Goal: Task Accomplishment & Management: Manage account settings

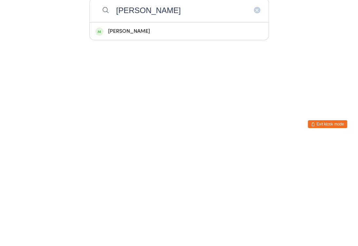
type input "Denise"
click at [151, 134] on div "[PERSON_NAME]" at bounding box center [179, 138] width 168 height 9
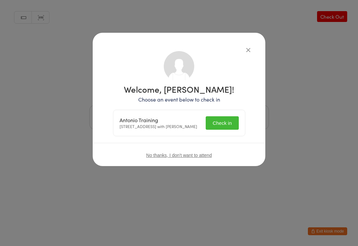
click at [226, 121] on button "Check in" at bounding box center [222, 122] width 33 height 13
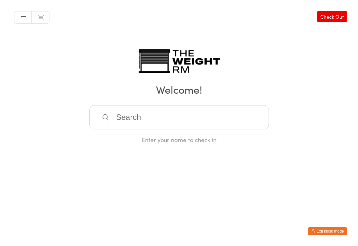
click at [136, 123] on input "search" at bounding box center [180, 117] width 180 height 24
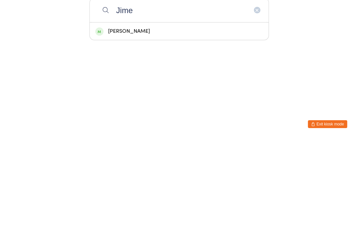
type input "Jime"
click at [167, 134] on div "[PERSON_NAME]" at bounding box center [179, 138] width 168 height 9
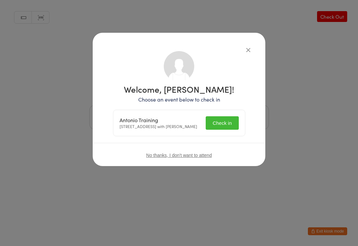
click at [225, 124] on button "Check in" at bounding box center [222, 122] width 33 height 13
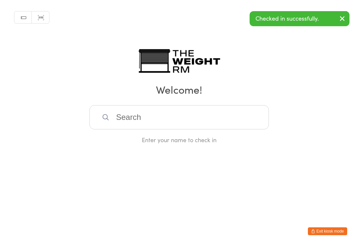
click at [250, 48] on div "Manual search Scanner input Check Out Welcome! Enter your name to check in" at bounding box center [179, 72] width 358 height 144
click at [149, 119] on input "search" at bounding box center [180, 117] width 180 height 24
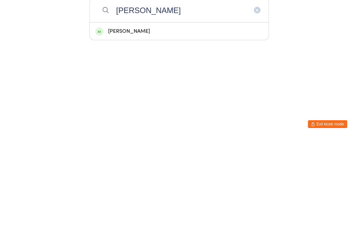
type input "Mcintyre"
click at [145, 134] on div "Ryan Mcintyre" at bounding box center [179, 138] width 168 height 9
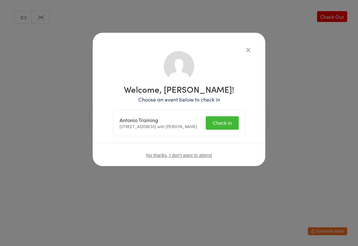
click at [225, 124] on button "Check in" at bounding box center [222, 122] width 33 height 13
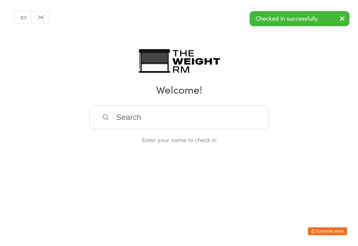
click at [330, 229] on button "Exit kiosk mode" at bounding box center [327, 232] width 39 height 8
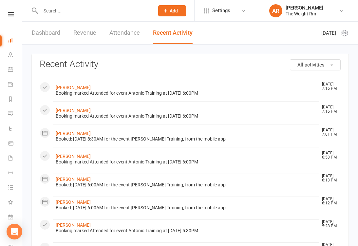
click at [10, 144] on icon at bounding box center [11, 144] width 6 height 6
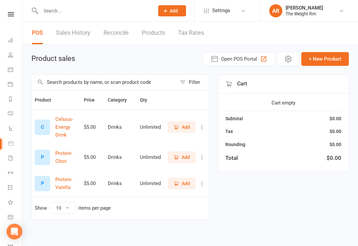
click at [237, 58] on span "Open POS Portal" at bounding box center [239, 59] width 36 height 8
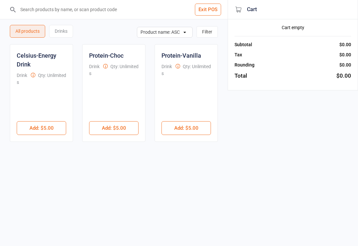
click at [122, 129] on button "Add : $5.00" at bounding box center [114, 128] width 50 height 14
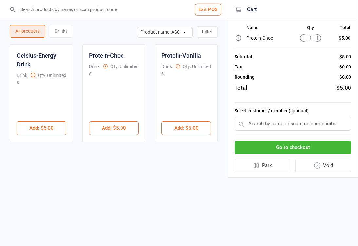
click at [267, 124] on input "text" at bounding box center [293, 124] width 117 height 14
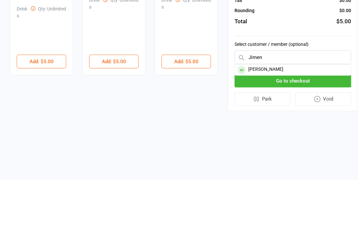
type input "Jimen"
click at [264, 131] on div "[PERSON_NAME]" at bounding box center [293, 136] width 116 height 11
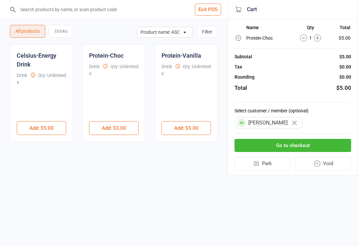
click at [289, 145] on button "Go to checkout" at bounding box center [293, 145] width 117 height 13
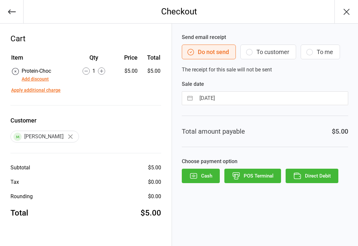
click at [270, 52] on button "To customer" at bounding box center [269, 52] width 56 height 15
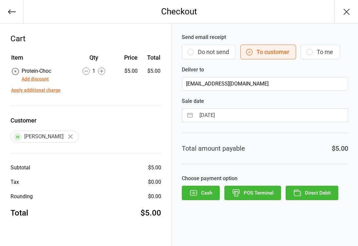
click at [317, 192] on button "Direct Debit" at bounding box center [312, 193] width 53 height 14
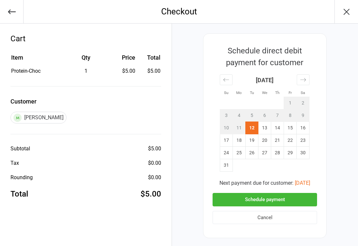
click at [258, 198] on button "Schedule payment" at bounding box center [265, 199] width 105 height 13
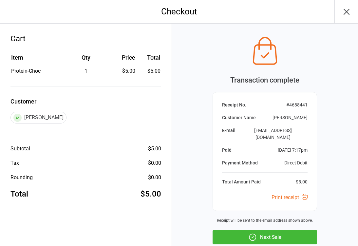
click at [278, 231] on button "Next Sale" at bounding box center [265, 237] width 105 height 14
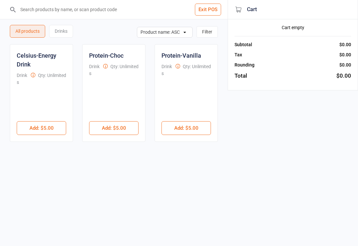
click at [205, 13] on button "Exit POS" at bounding box center [208, 10] width 26 height 12
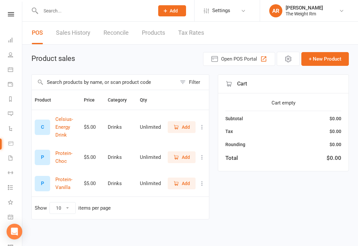
click at [9, 214] on icon at bounding box center [10, 216] width 5 height 5
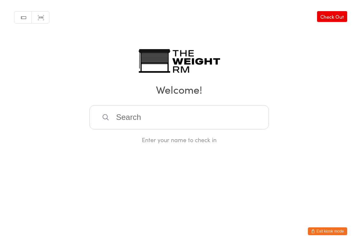
click at [316, 230] on button "Exit kiosk mode" at bounding box center [327, 232] width 39 height 8
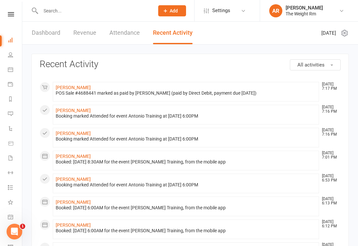
click at [9, 69] on icon at bounding box center [10, 69] width 5 height 5
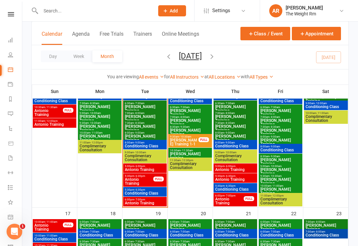
scroll to position [331, 0]
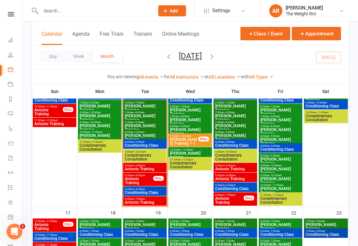
click at [138, 170] on span "Antonio Training" at bounding box center [145, 169] width 41 height 4
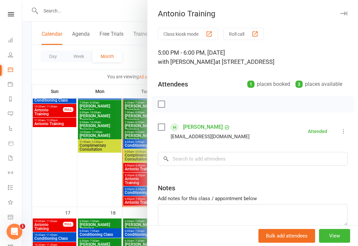
click at [126, 178] on div at bounding box center [190, 123] width 336 height 246
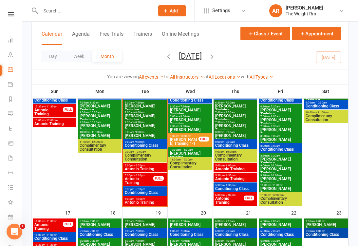
click at [134, 180] on span "Antonio Training" at bounding box center [139, 181] width 29 height 8
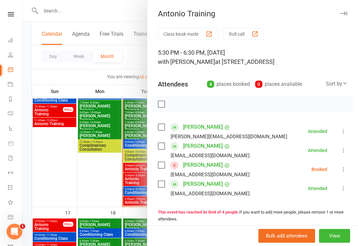
click at [134, 195] on div at bounding box center [190, 123] width 336 height 246
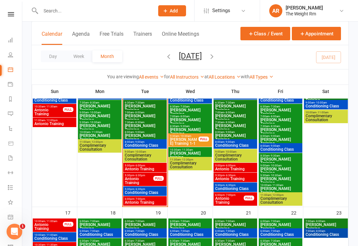
click at [139, 202] on span "Antonio Training" at bounding box center [145, 203] width 41 height 4
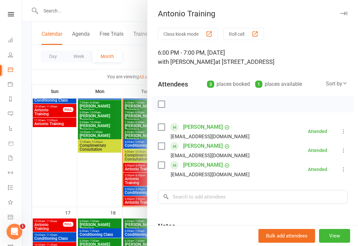
click at [134, 176] on div at bounding box center [190, 123] width 336 height 246
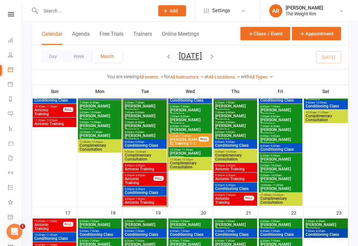
click at [150, 177] on span "Antonio Training" at bounding box center [139, 181] width 29 height 8
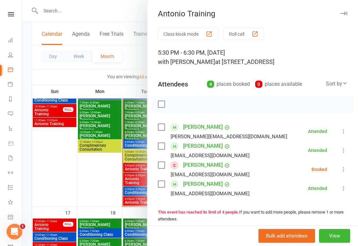
click at [344, 171] on icon at bounding box center [344, 169] width 7 height 7
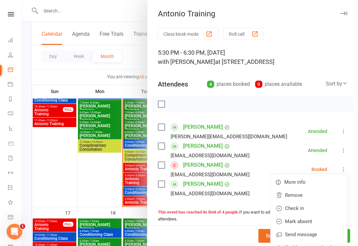
click at [301, 194] on link "Remove" at bounding box center [309, 195] width 77 height 13
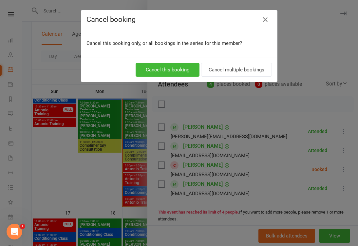
click at [173, 68] on button "Cancel this booking" at bounding box center [168, 70] width 64 height 14
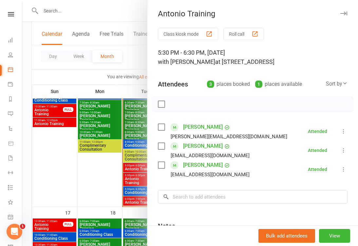
click at [133, 185] on div at bounding box center [190, 123] width 336 height 246
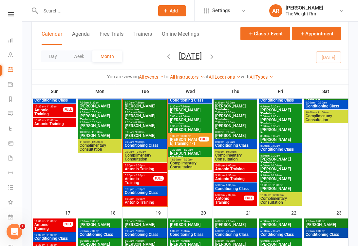
click at [246, 161] on div "9:00am - 10:00am Complimentary Consultation" at bounding box center [236, 155] width 44 height 13
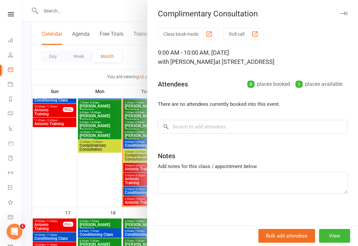
click at [123, 177] on div at bounding box center [190, 123] width 336 height 246
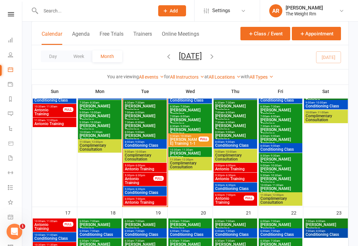
click at [242, 167] on span "Antonio Training" at bounding box center [235, 169] width 41 height 4
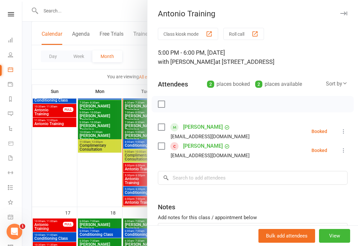
click at [128, 172] on div at bounding box center [190, 123] width 336 height 246
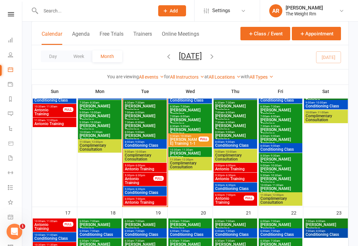
click at [233, 180] on span "Antonio Training" at bounding box center [235, 179] width 41 height 4
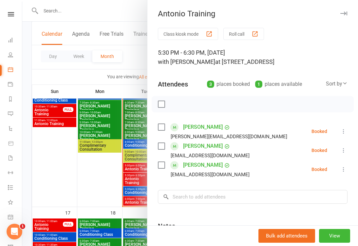
click at [129, 175] on div at bounding box center [190, 123] width 336 height 246
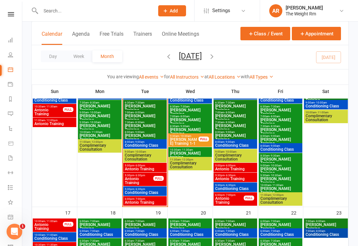
click at [233, 202] on span "Antonio Training" at bounding box center [229, 201] width 29 height 8
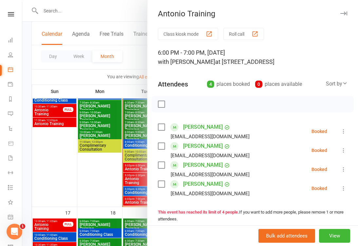
click at [131, 183] on div at bounding box center [190, 123] width 336 height 246
